Goal: Navigation & Orientation: Find specific page/section

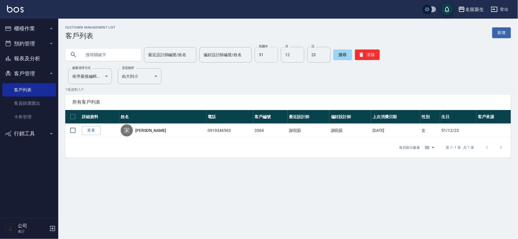
click at [262, 54] on input "51" at bounding box center [266, 55] width 23 height 16
type input "84"
type input "07"
type input "06 00..0.0.0000000000000000"
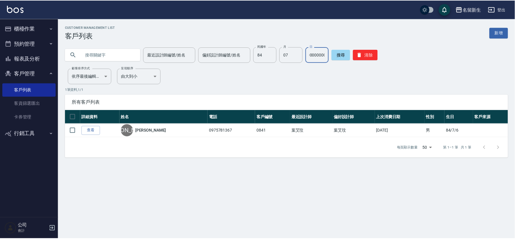
scroll to position [0, 0]
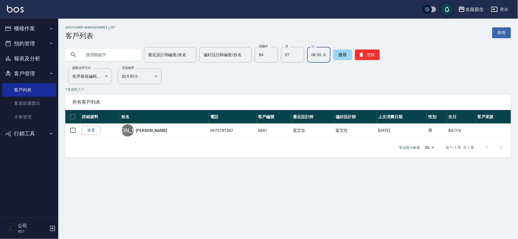
click at [23, 5] on img at bounding box center [15, 8] width 17 height 7
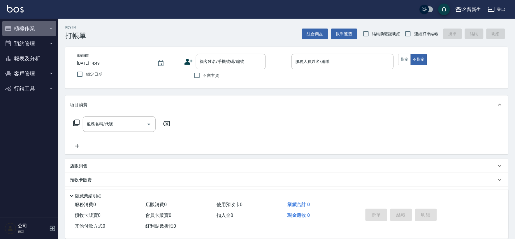
click at [31, 27] on button "櫃檯作業" at bounding box center [29, 28] width 54 height 15
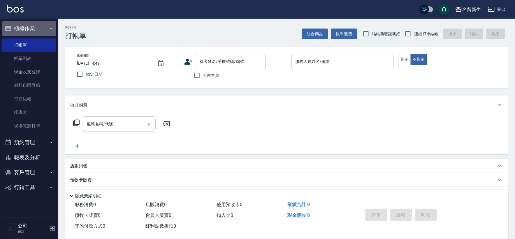
click at [31, 27] on button "櫃檯作業" at bounding box center [29, 28] width 54 height 15
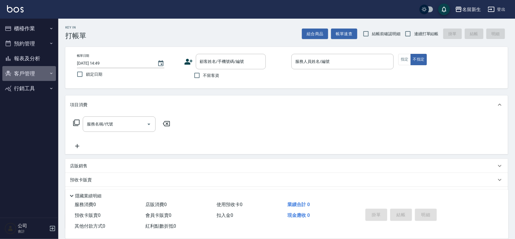
click at [34, 75] on button "客戶管理" at bounding box center [29, 73] width 54 height 15
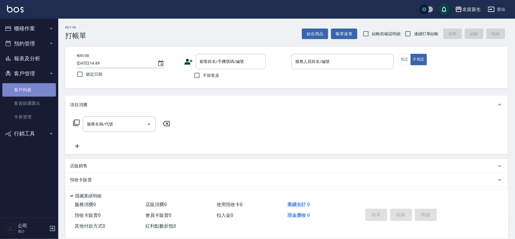
click at [35, 88] on link "客戶列表" at bounding box center [29, 89] width 54 height 13
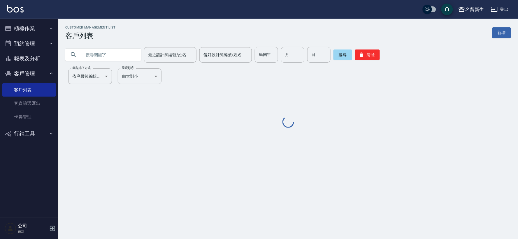
click at [365, 53] on button "清除" at bounding box center [367, 55] width 25 height 10
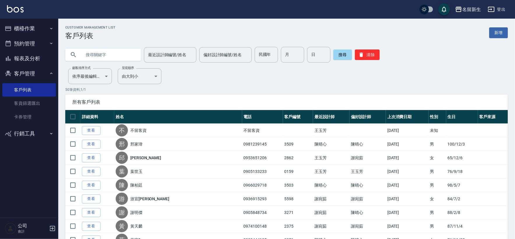
click at [112, 55] on input "text" at bounding box center [109, 55] width 55 height 16
type input "鐘志"
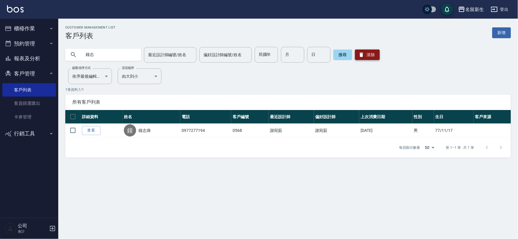
click at [373, 54] on button "清除" at bounding box center [367, 55] width 25 height 10
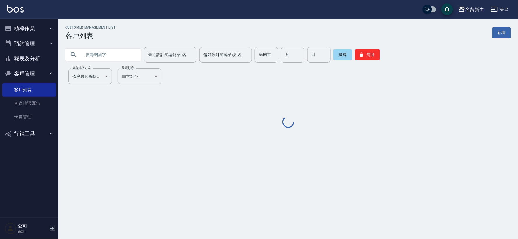
click at [118, 56] on input "text" at bounding box center [109, 55] width 55 height 16
